Goal: Information Seeking & Learning: Understand process/instructions

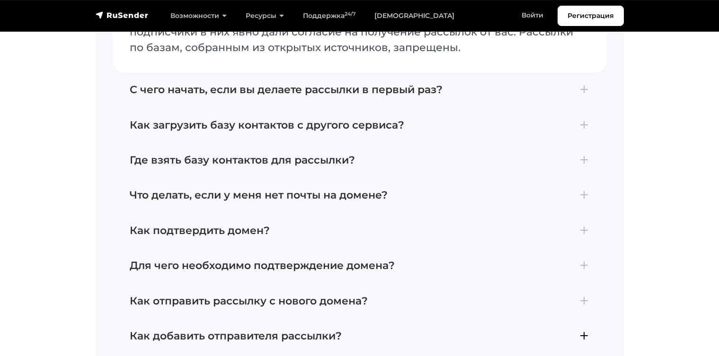
scroll to position [4053, 0]
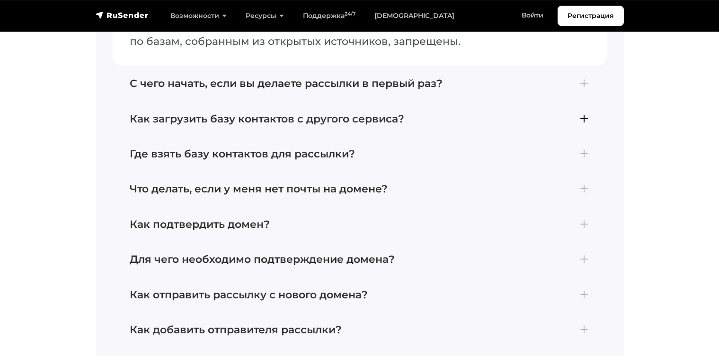
click at [264, 114] on h4 "Как загрузить базу контактов с другого сервиса?" at bounding box center [360, 119] width 460 height 12
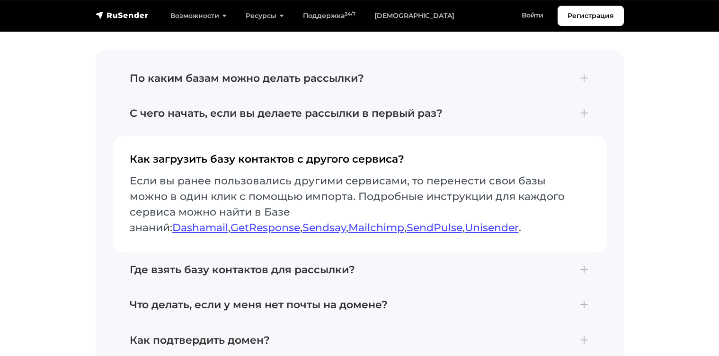
scroll to position [3915, 0]
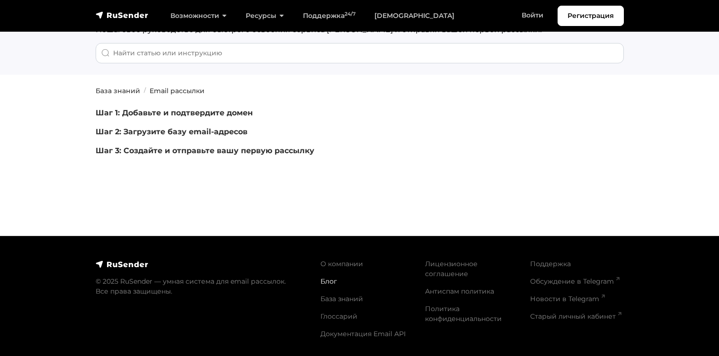
scroll to position [70, 0]
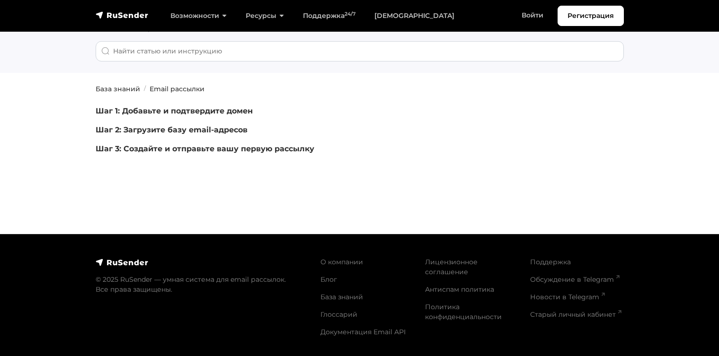
click at [106, 259] on img at bounding box center [122, 262] width 53 height 9
